Goal: Task Accomplishment & Management: Complete application form

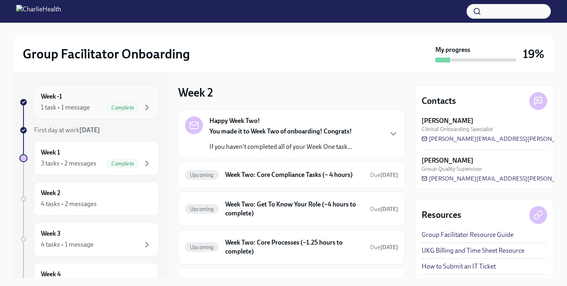
click at [83, 92] on div "Week -1 1 task • 1 message Complete" at bounding box center [96, 102] width 111 height 20
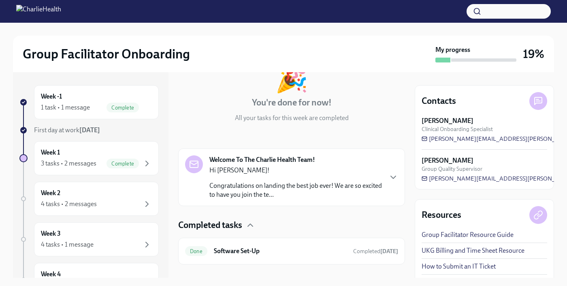
scroll to position [70, 0]
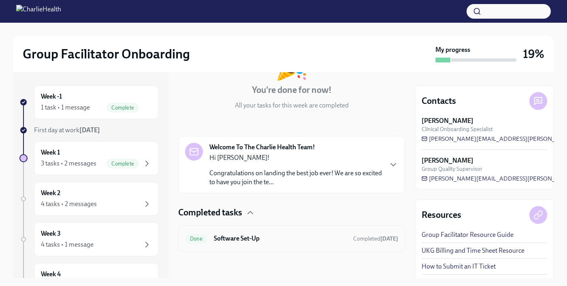
click at [217, 232] on div "Done Software Set-Up Completed [DATE]" at bounding box center [291, 238] width 213 height 13
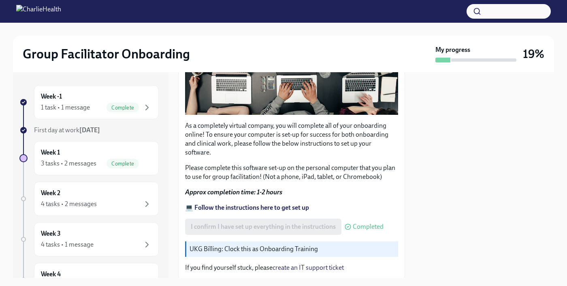
scroll to position [241, 0]
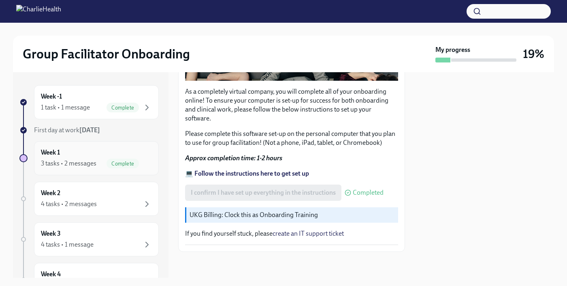
click at [75, 149] on div "Week 1 3 tasks • 2 messages Complete" at bounding box center [96, 158] width 111 height 20
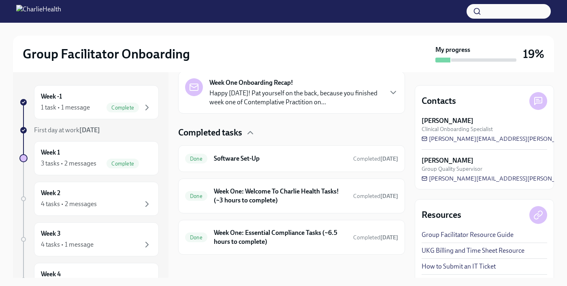
scroll to position [192, 0]
